Goal: Task Accomplishment & Management: Manage account settings

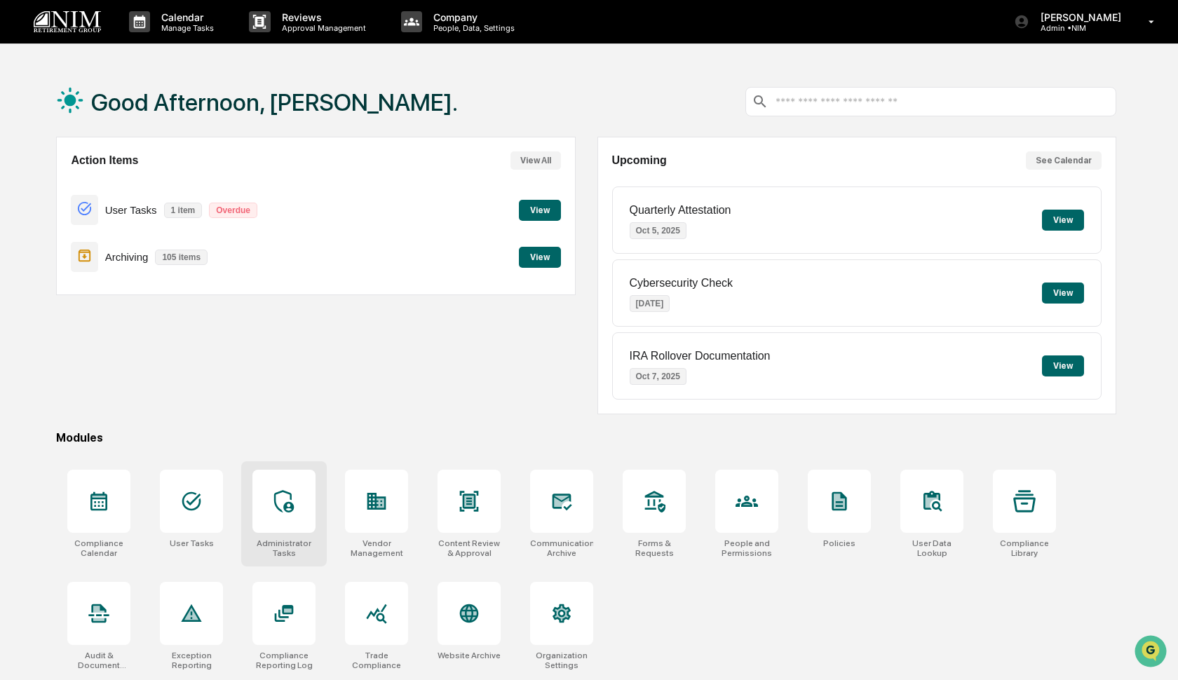
click at [294, 492] on icon at bounding box center [284, 501] width 22 height 22
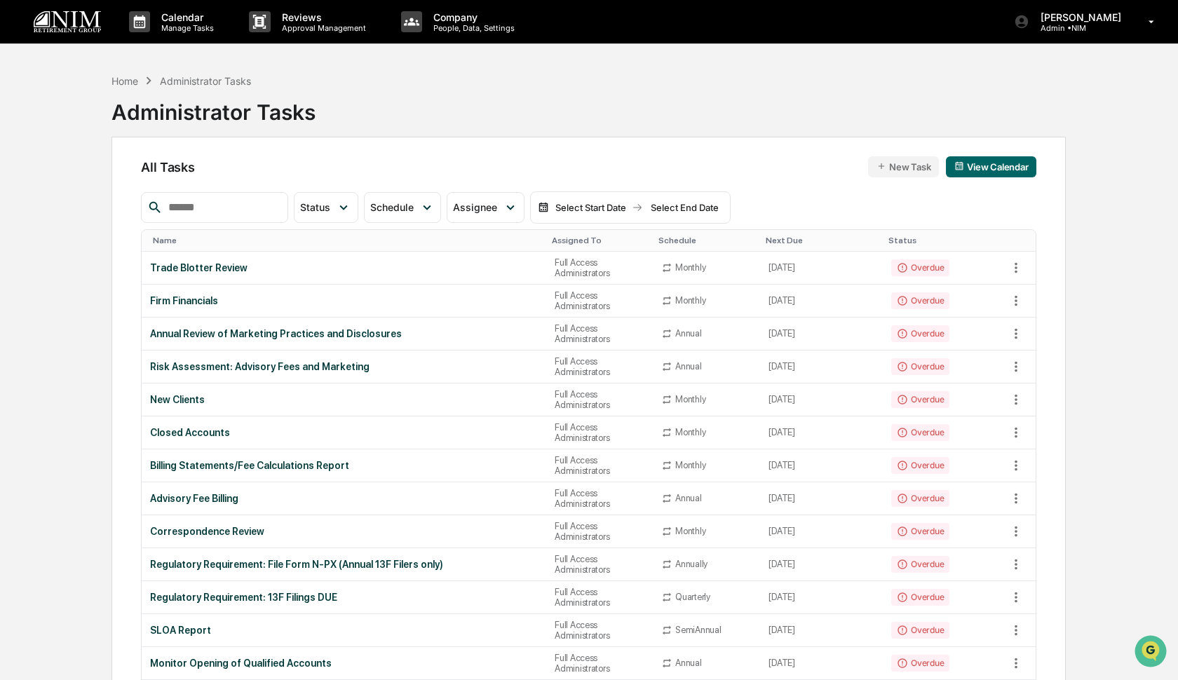
click at [236, 198] on input "text" at bounding box center [222, 207] width 119 height 18
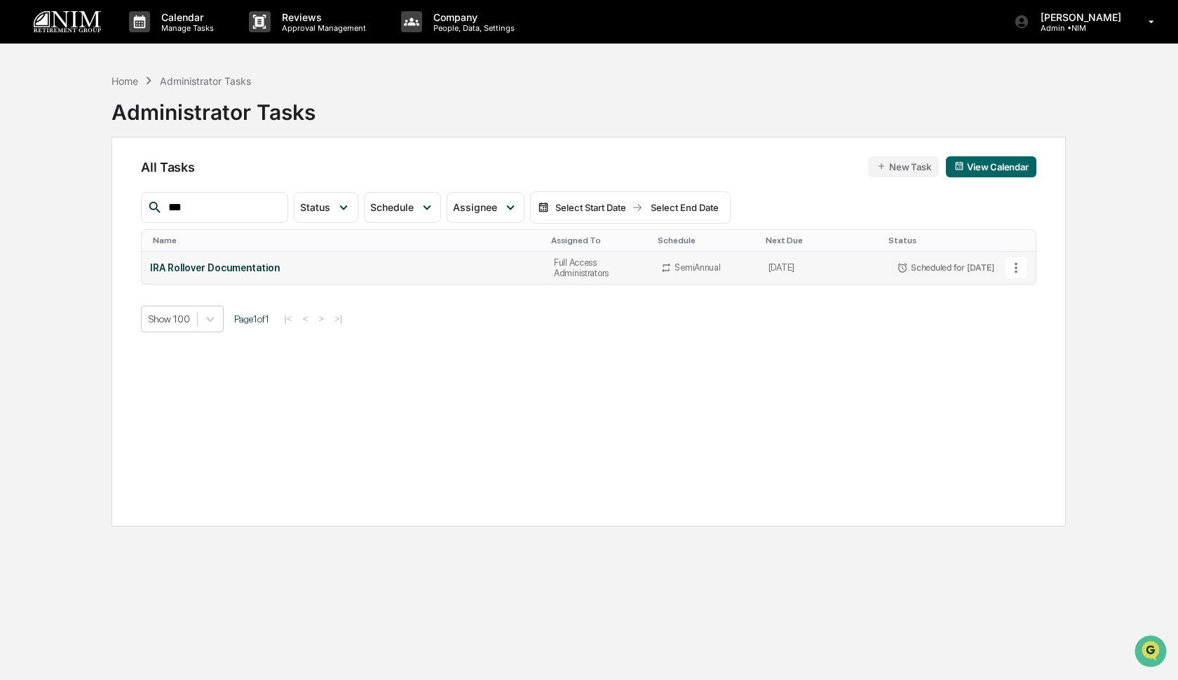
type input "***"
click at [1016, 264] on icon at bounding box center [1015, 267] width 3 height 11
click at [1032, 349] on li "Delete Task" at bounding box center [1063, 344] width 112 height 26
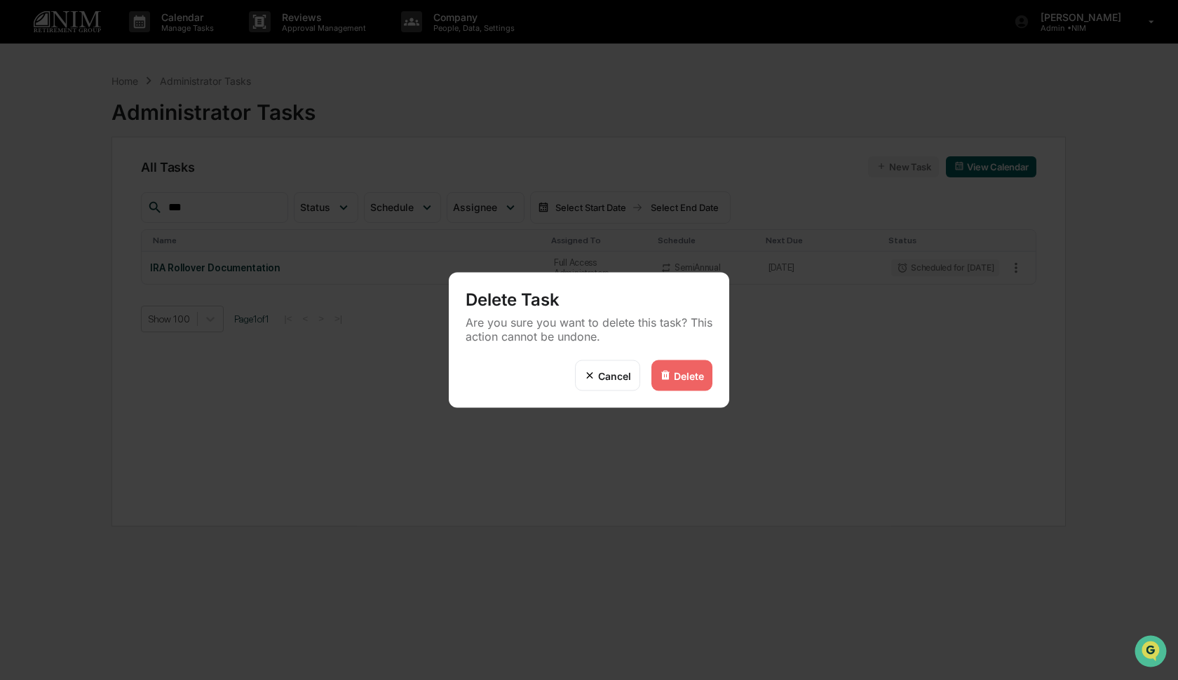
click at [690, 374] on div "Delete" at bounding box center [689, 375] width 30 height 12
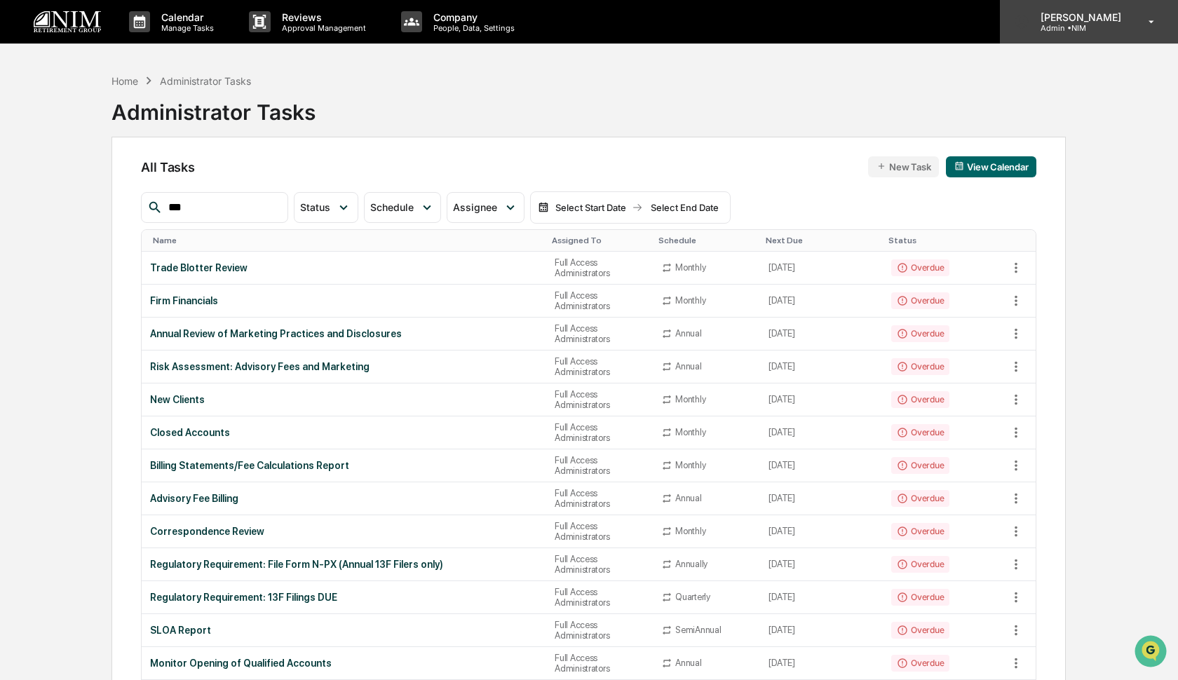
click at [1059, 34] on div "Caroline Iannucci Admin • NIM" at bounding box center [1089, 21] width 178 height 43
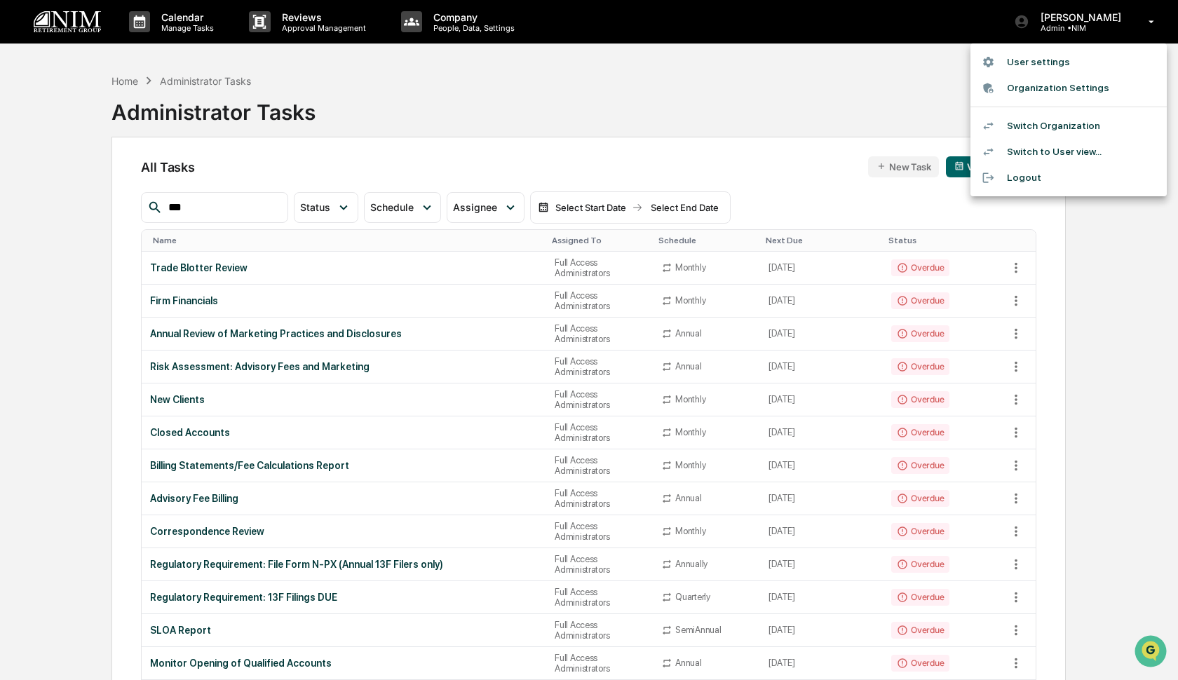
click at [1043, 125] on li "Switch Organization" at bounding box center [1068, 126] width 196 height 26
